Goal: Find specific page/section: Find specific page/section

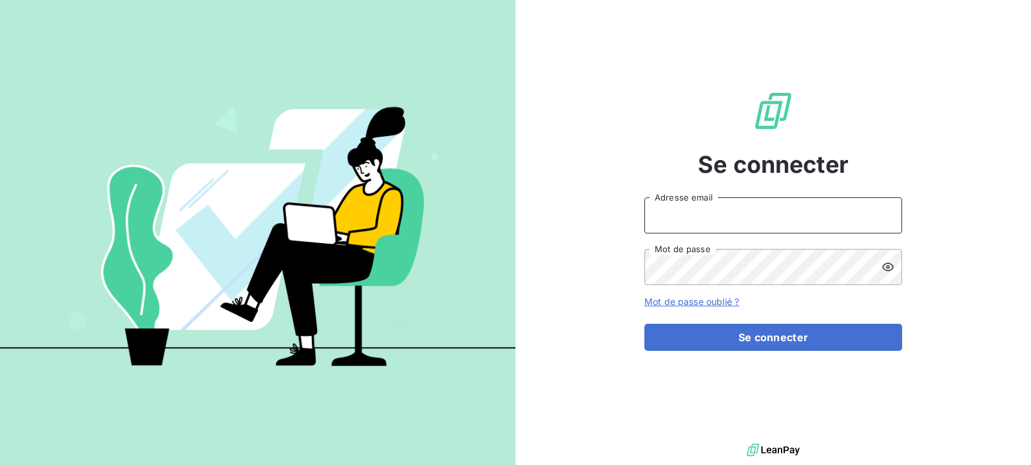
click at [750, 208] on input "Adresse email" at bounding box center [774, 215] width 258 height 36
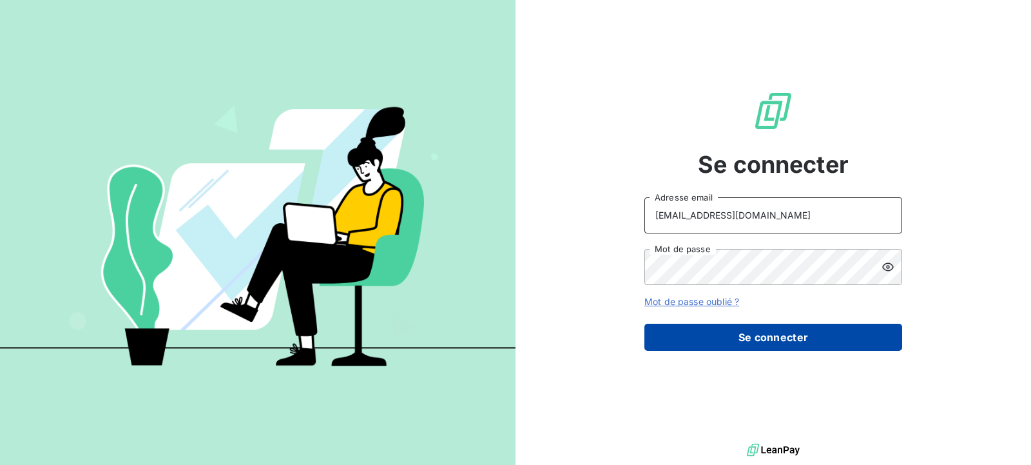
type input "corsemat-equip@wanadoo.fr"
click at [756, 349] on button "Se connecter" at bounding box center [774, 337] width 258 height 27
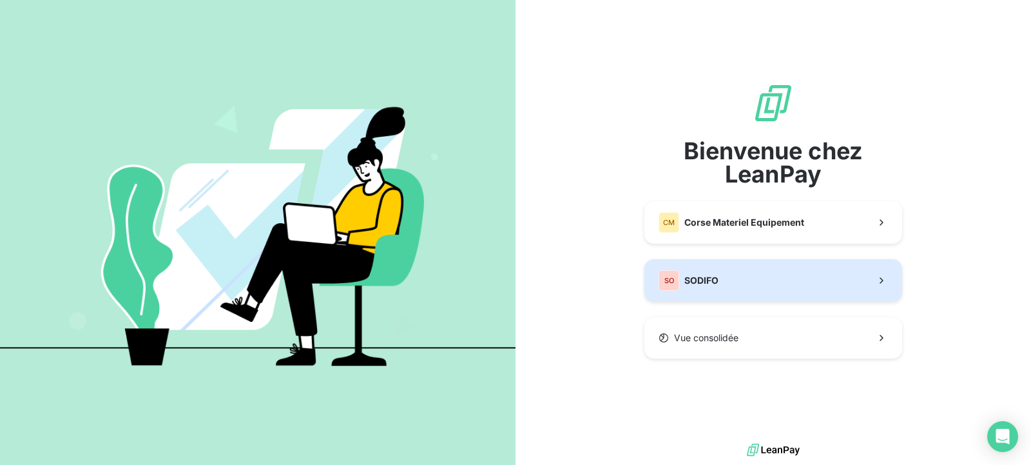
click at [713, 277] on span "SODIFO" at bounding box center [701, 280] width 34 height 13
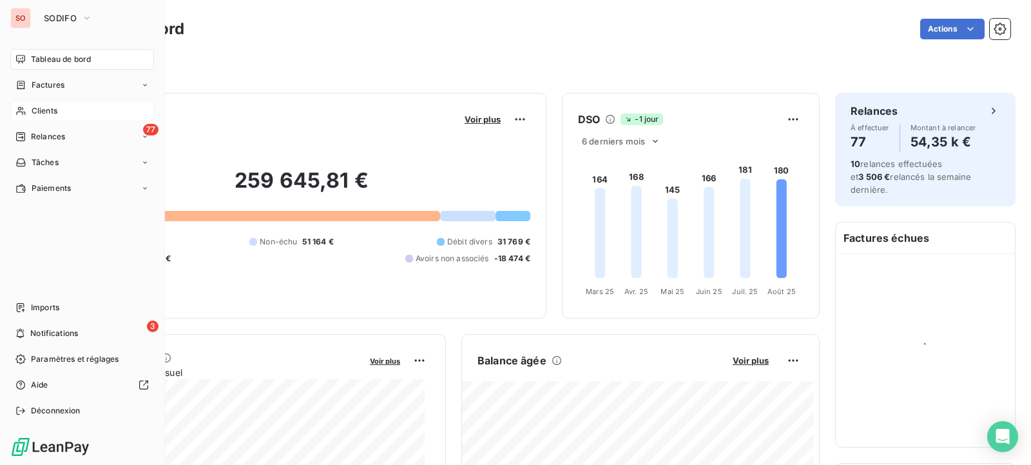
click at [19, 113] on icon at bounding box center [20, 111] width 11 height 10
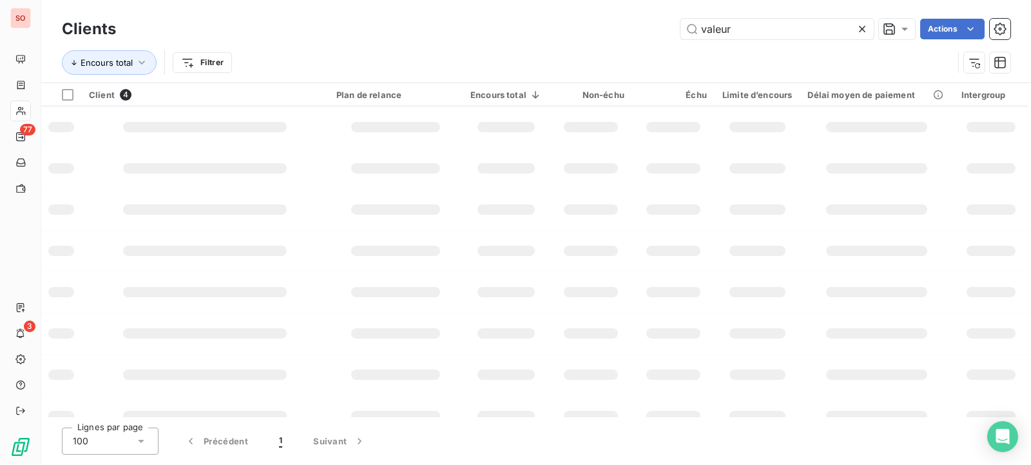
type input "valeur"
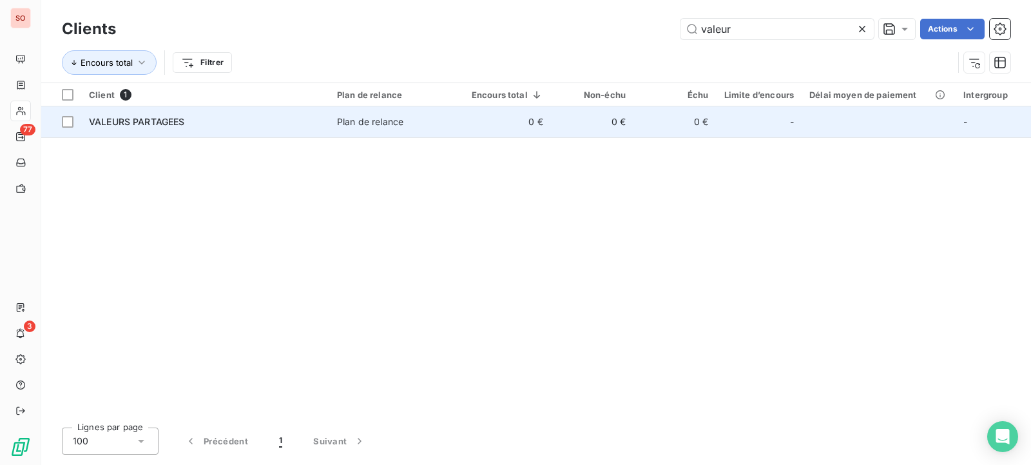
click at [336, 115] on td "Plan de relance" at bounding box center [396, 121] width 135 height 31
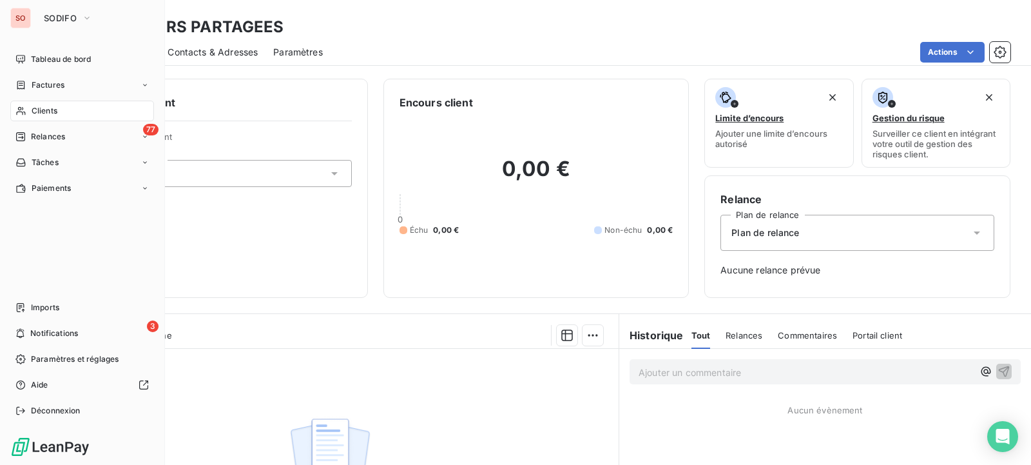
click at [50, 113] on span "Clients" at bounding box center [45, 111] width 26 height 12
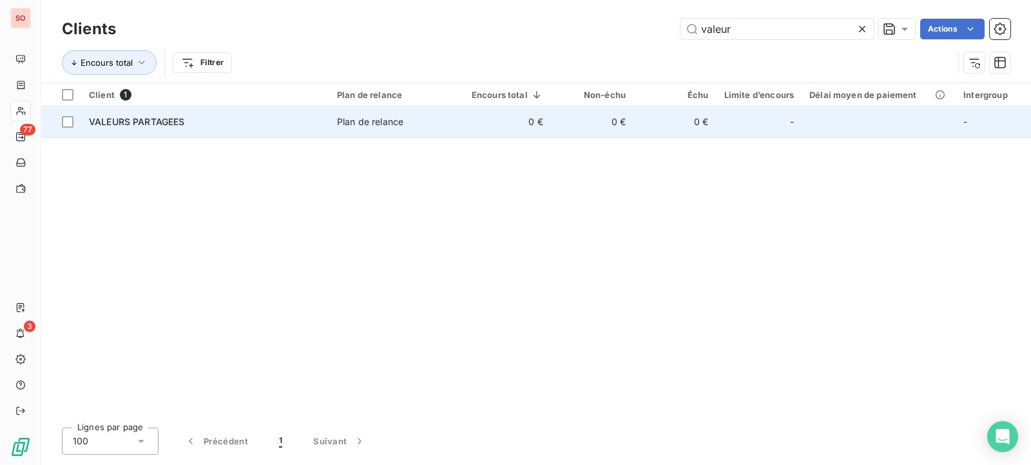
click at [238, 124] on div "VALEURS PARTAGEES" at bounding box center [205, 121] width 233 height 13
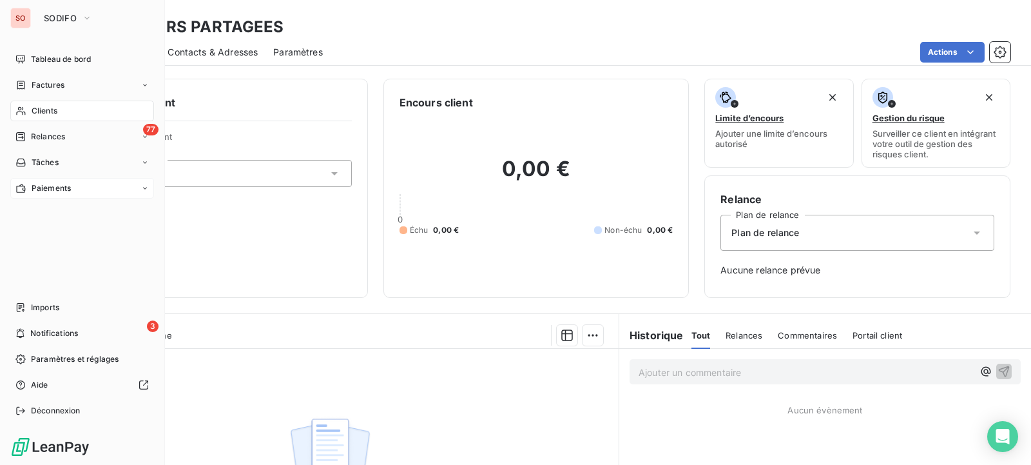
click at [40, 188] on span "Paiements" at bounding box center [51, 188] width 39 height 12
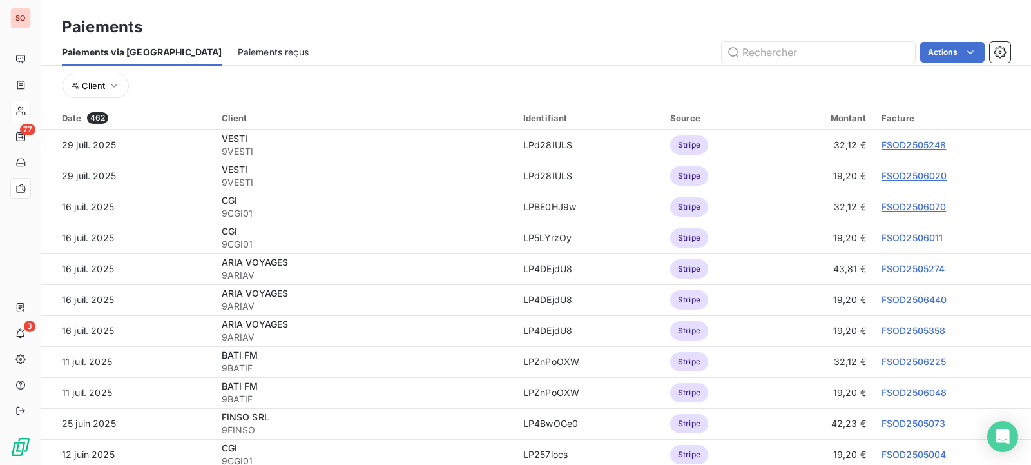
click at [238, 55] on span "Paiements reçus" at bounding box center [273, 52] width 71 height 13
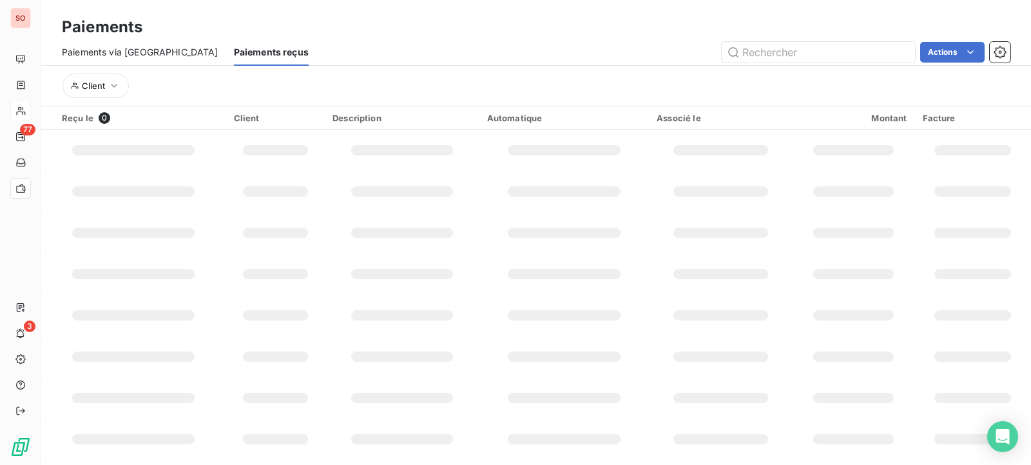
click at [111, 60] on div "Paiements via [GEOGRAPHIC_DATA]" at bounding box center [140, 52] width 157 height 27
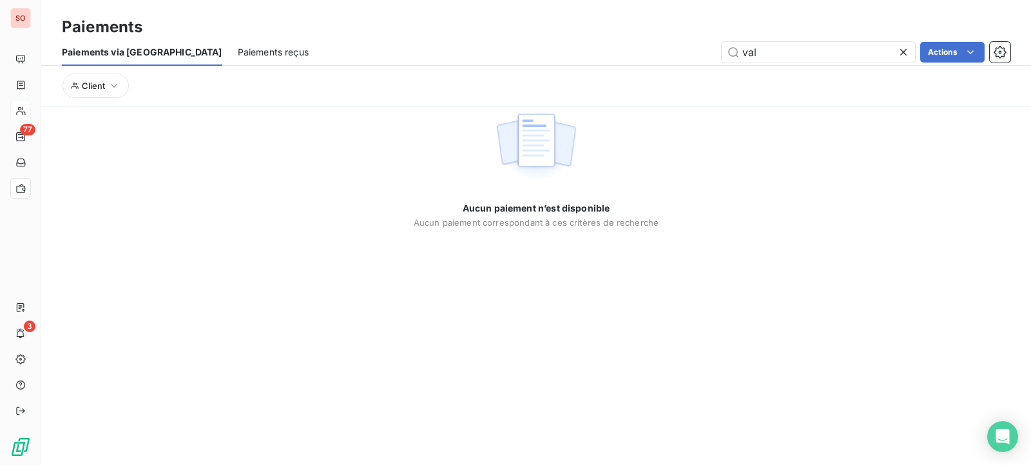
type input "val"
click at [238, 46] on span "Paiements reçus" at bounding box center [273, 52] width 71 height 13
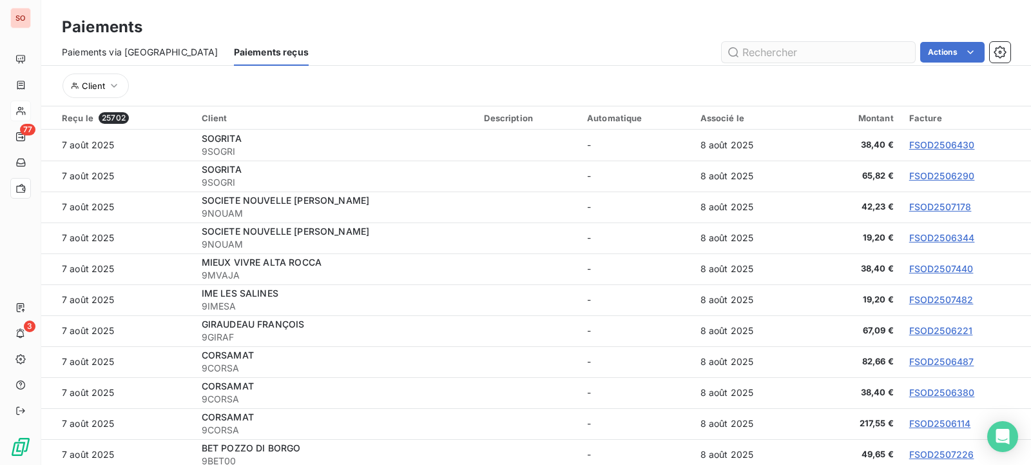
click at [742, 52] on input "text" at bounding box center [818, 52] width 193 height 21
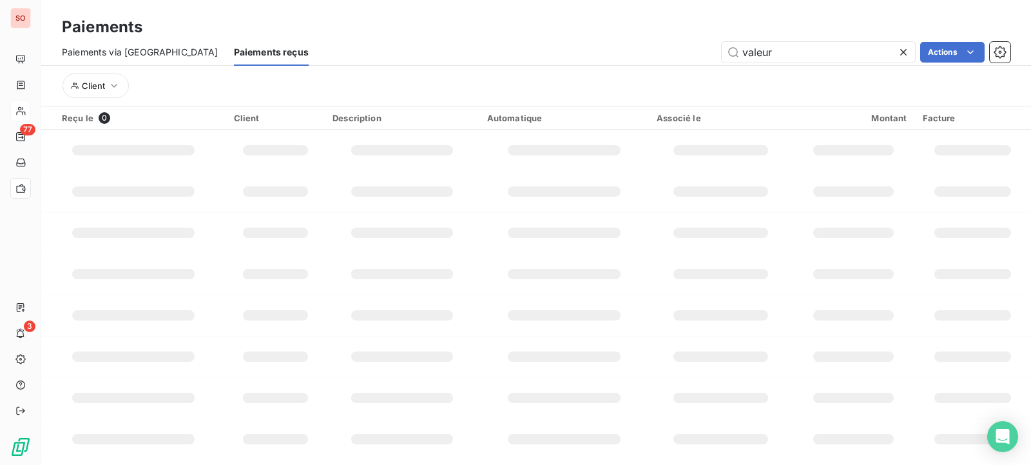
type input "valeur"
